Goal: Information Seeking & Learning: Learn about a topic

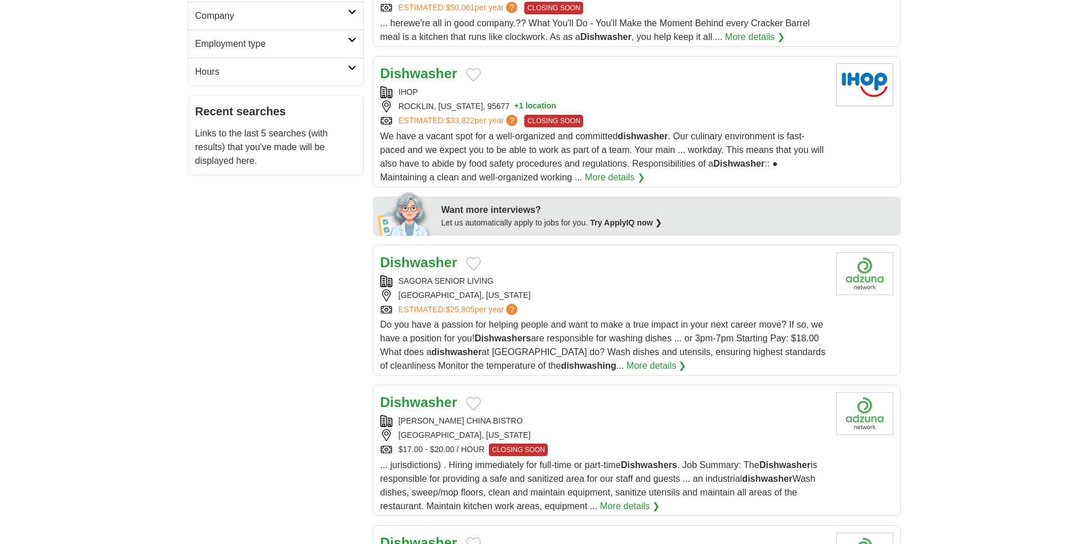
scroll to position [400, 0]
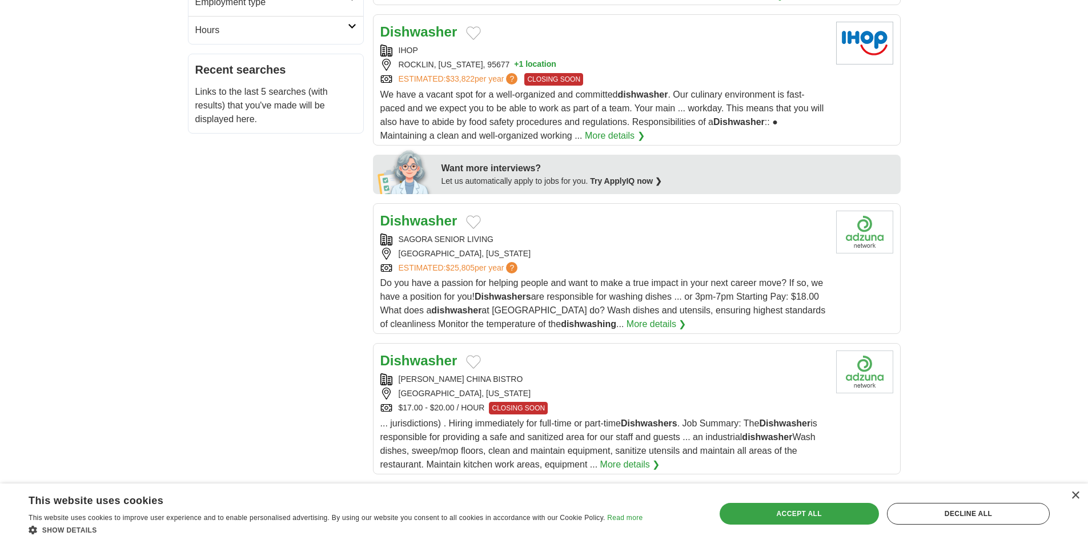
click at [757, 507] on div "Accept all" at bounding box center [798, 514] width 159 height 22
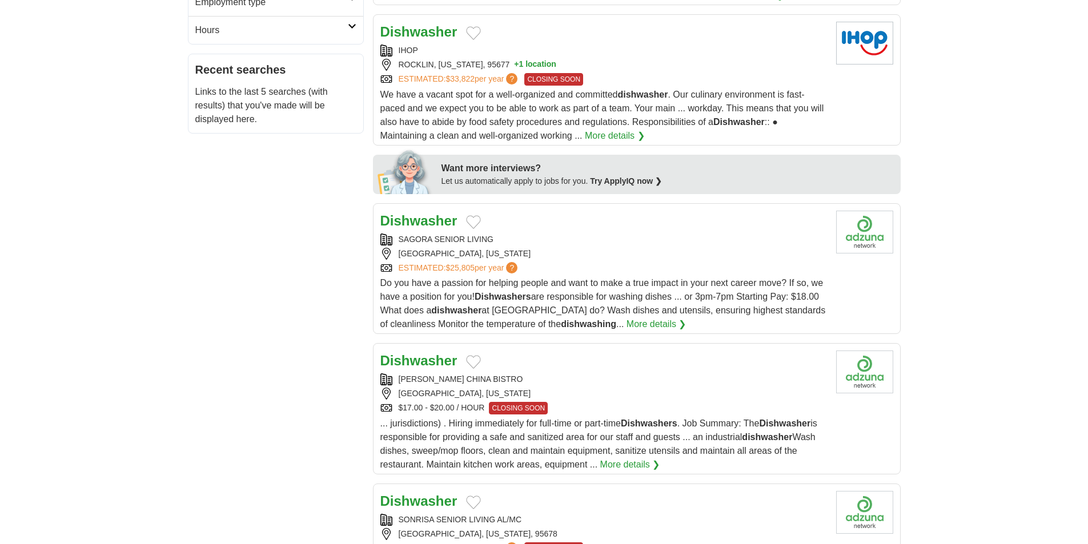
click at [451, 271] on span "$25,805" at bounding box center [459, 267] width 29 height 9
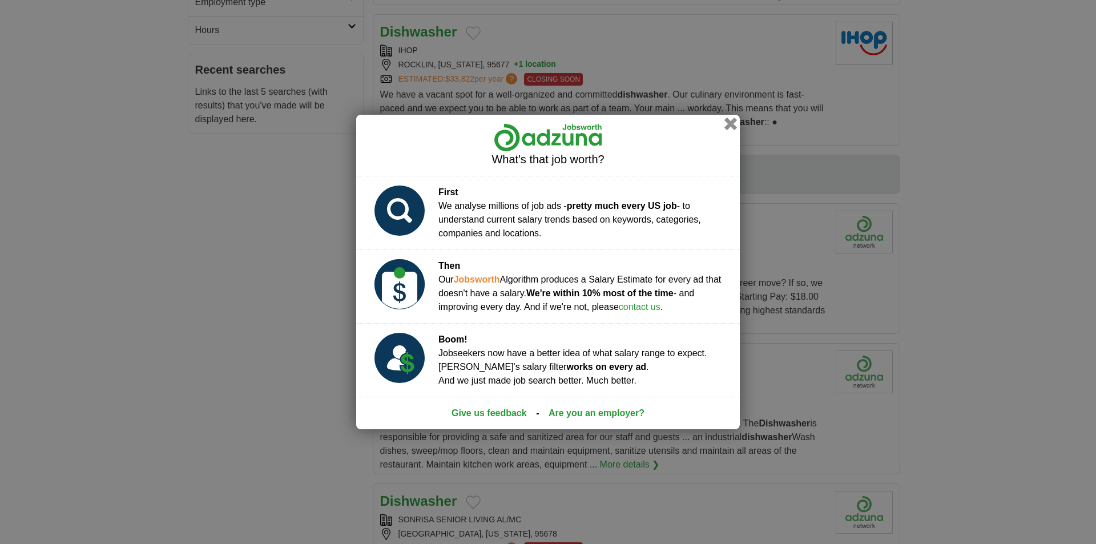
click at [726, 127] on button "button" at bounding box center [731, 124] width 13 height 13
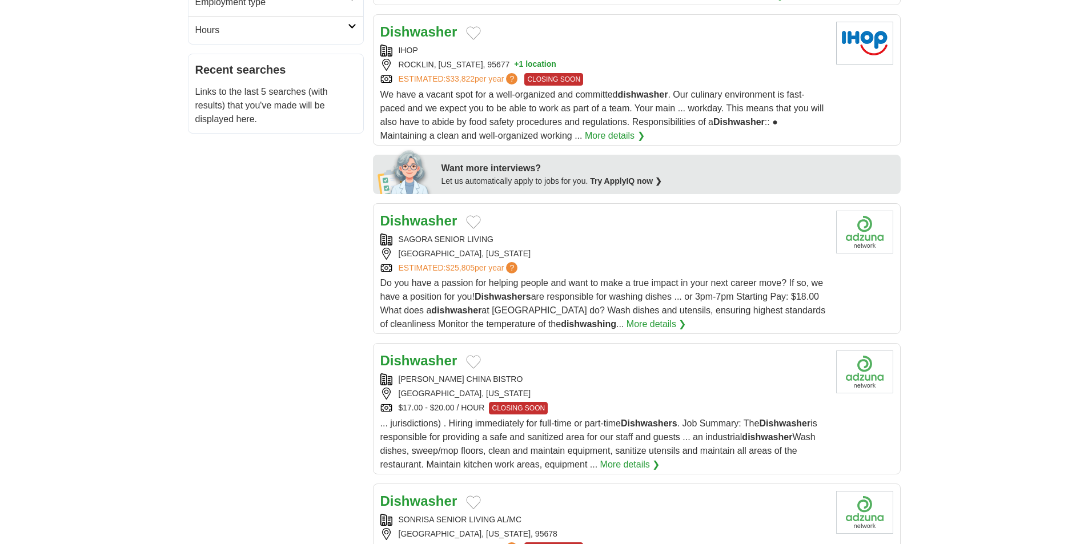
click at [427, 220] on strong "Dishwasher" at bounding box center [418, 220] width 77 height 15
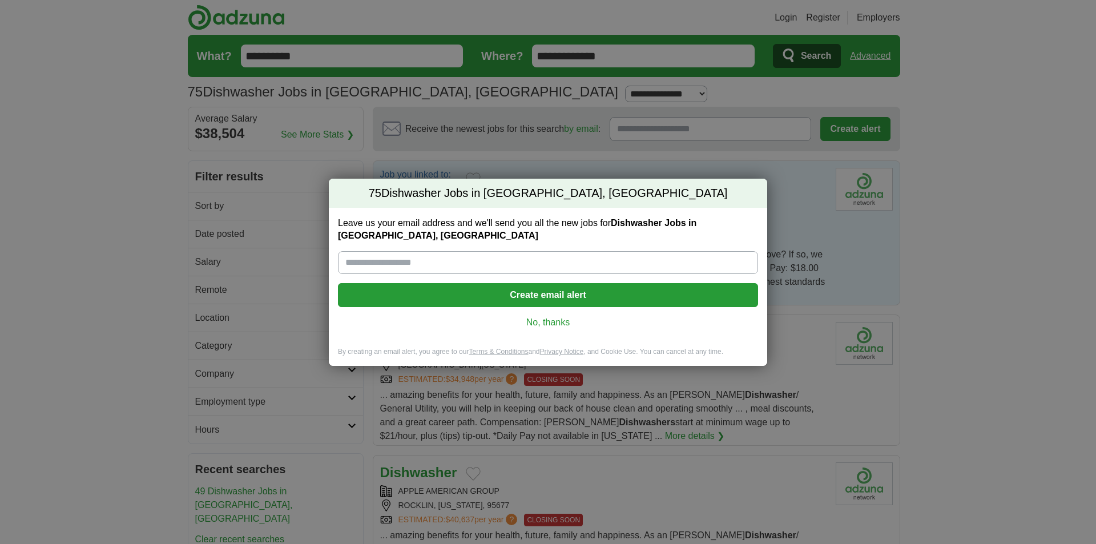
click at [548, 321] on link "No, thanks" at bounding box center [548, 322] width 402 height 13
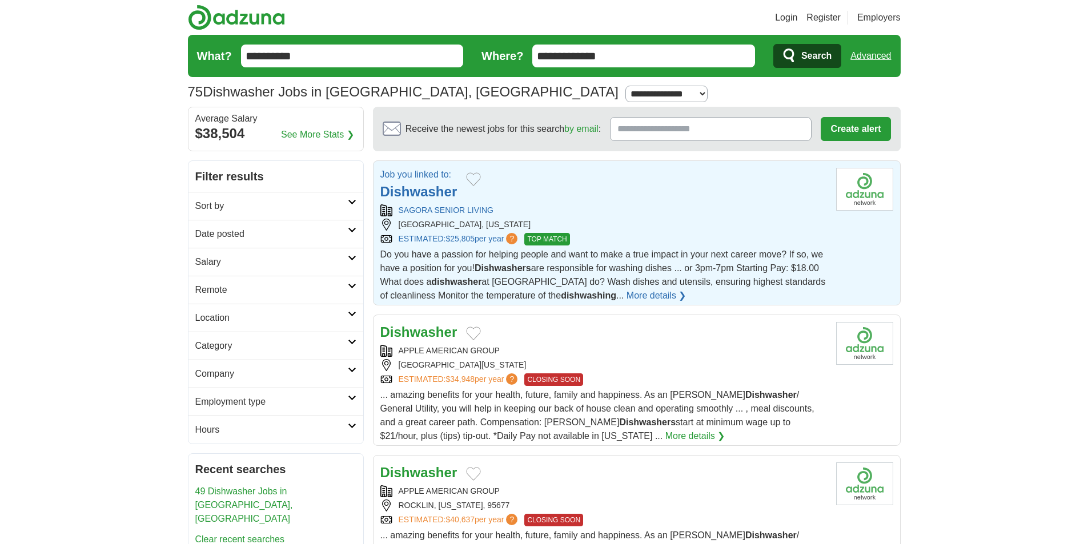
click at [439, 188] on strong "Dishwasher" at bounding box center [418, 191] width 77 height 15
